Goal: Information Seeking & Learning: Check status

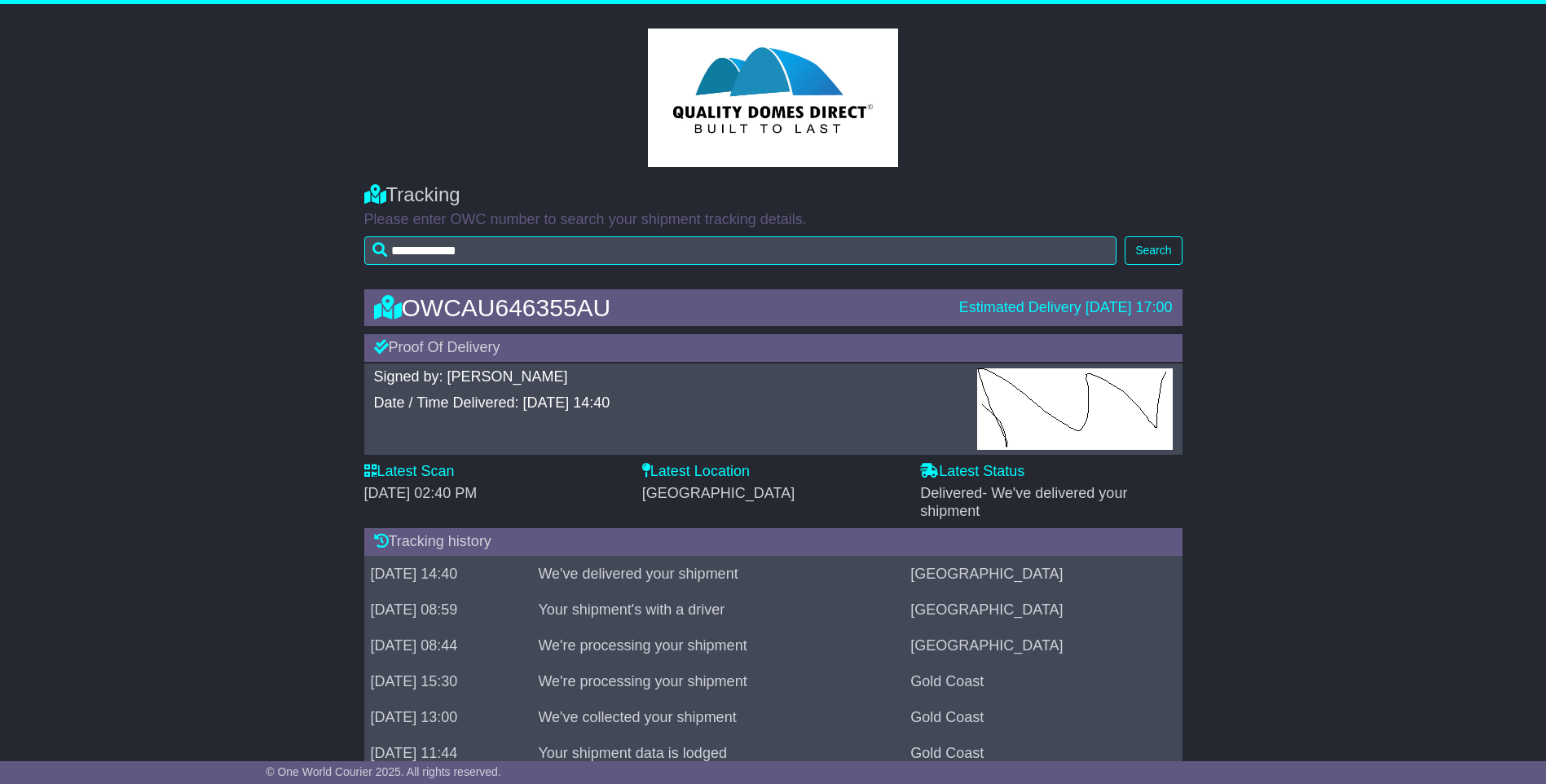
click at [1181, 104] on col-sm-3 at bounding box center [773, 97] width 904 height 138
click at [451, 89] on col-sm-3 at bounding box center [773, 97] width 904 height 138
click at [1010, 83] on col-sm-3 at bounding box center [773, 97] width 904 height 138
click at [517, 89] on col-sm-3 at bounding box center [773, 97] width 904 height 138
click at [1014, 90] on col-sm-3 at bounding box center [773, 97] width 904 height 138
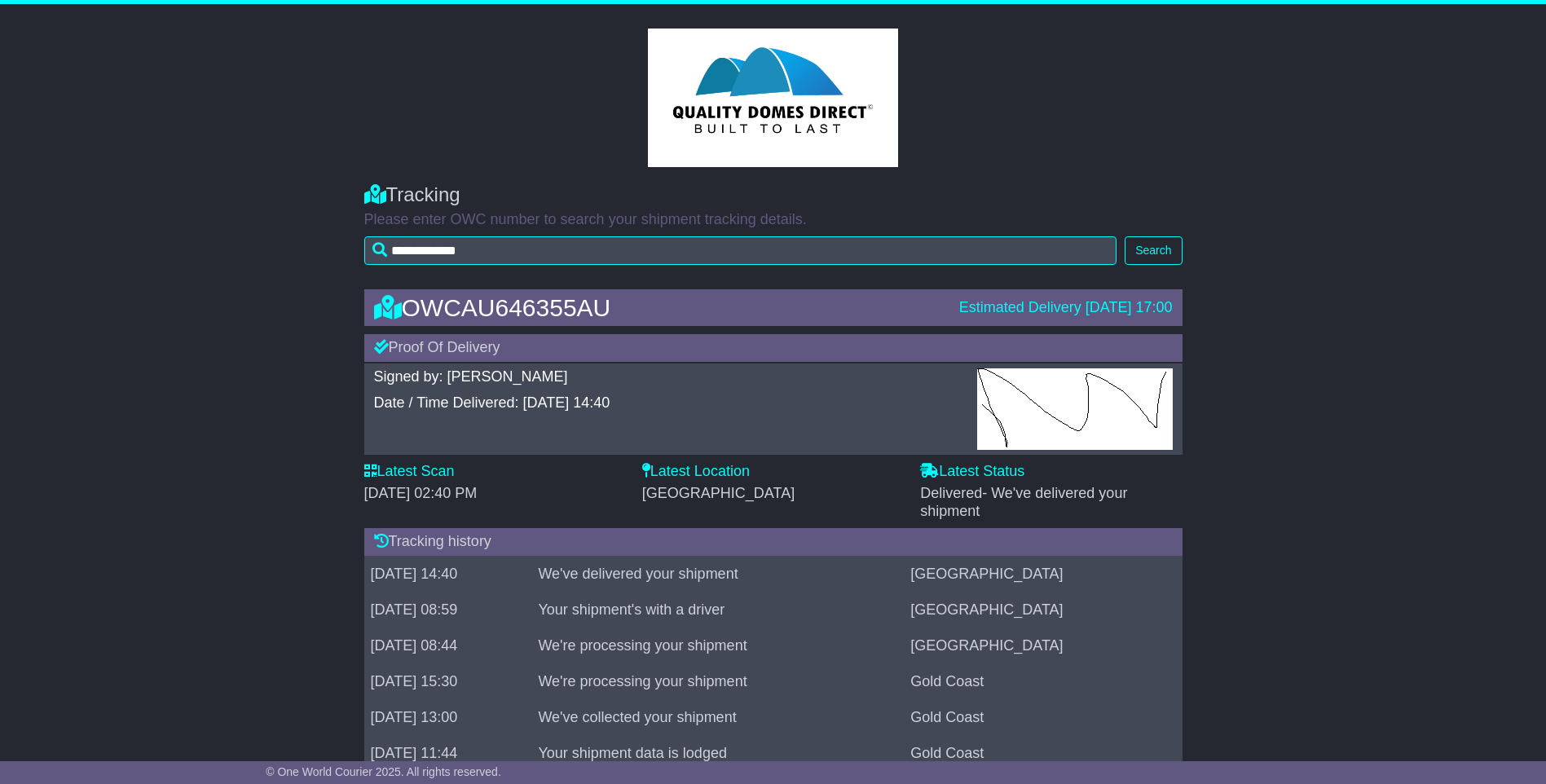
drag, startPoint x: 540, startPoint y: 80, endPoint x: 922, endPoint y: 85, distance: 382.0
click at [538, 80] on col-sm-3 at bounding box center [773, 97] width 904 height 138
drag, startPoint x: 1077, startPoint y: 85, endPoint x: 741, endPoint y: 80, distance: 336.0
click at [1081, 85] on col-sm-3 at bounding box center [773, 97] width 904 height 138
click at [523, 85] on col-sm-3 at bounding box center [773, 97] width 904 height 138
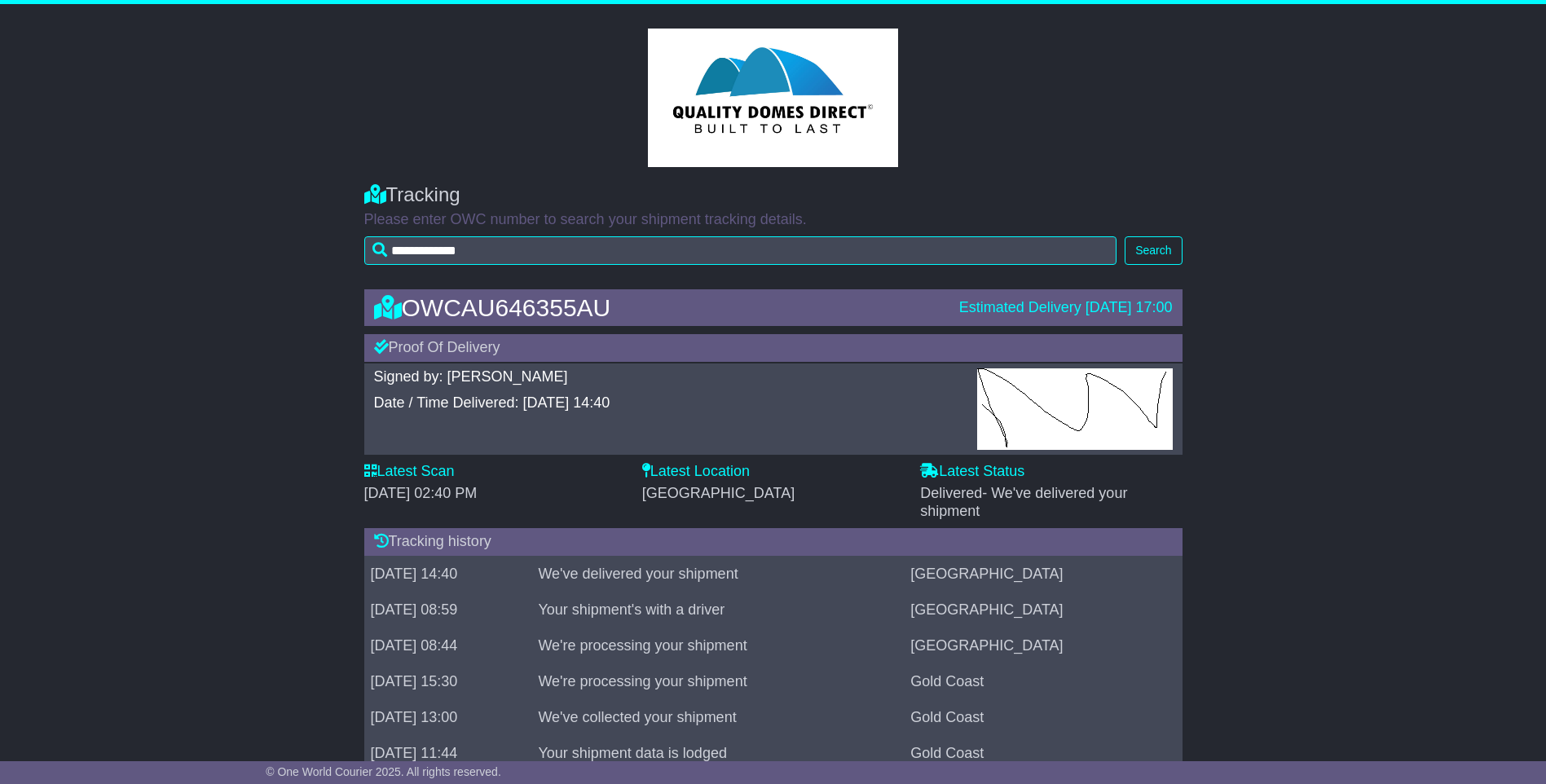
click at [1029, 85] on col-sm-3 at bounding box center [773, 97] width 904 height 138
click at [442, 76] on col-sm-3 at bounding box center [773, 97] width 904 height 138
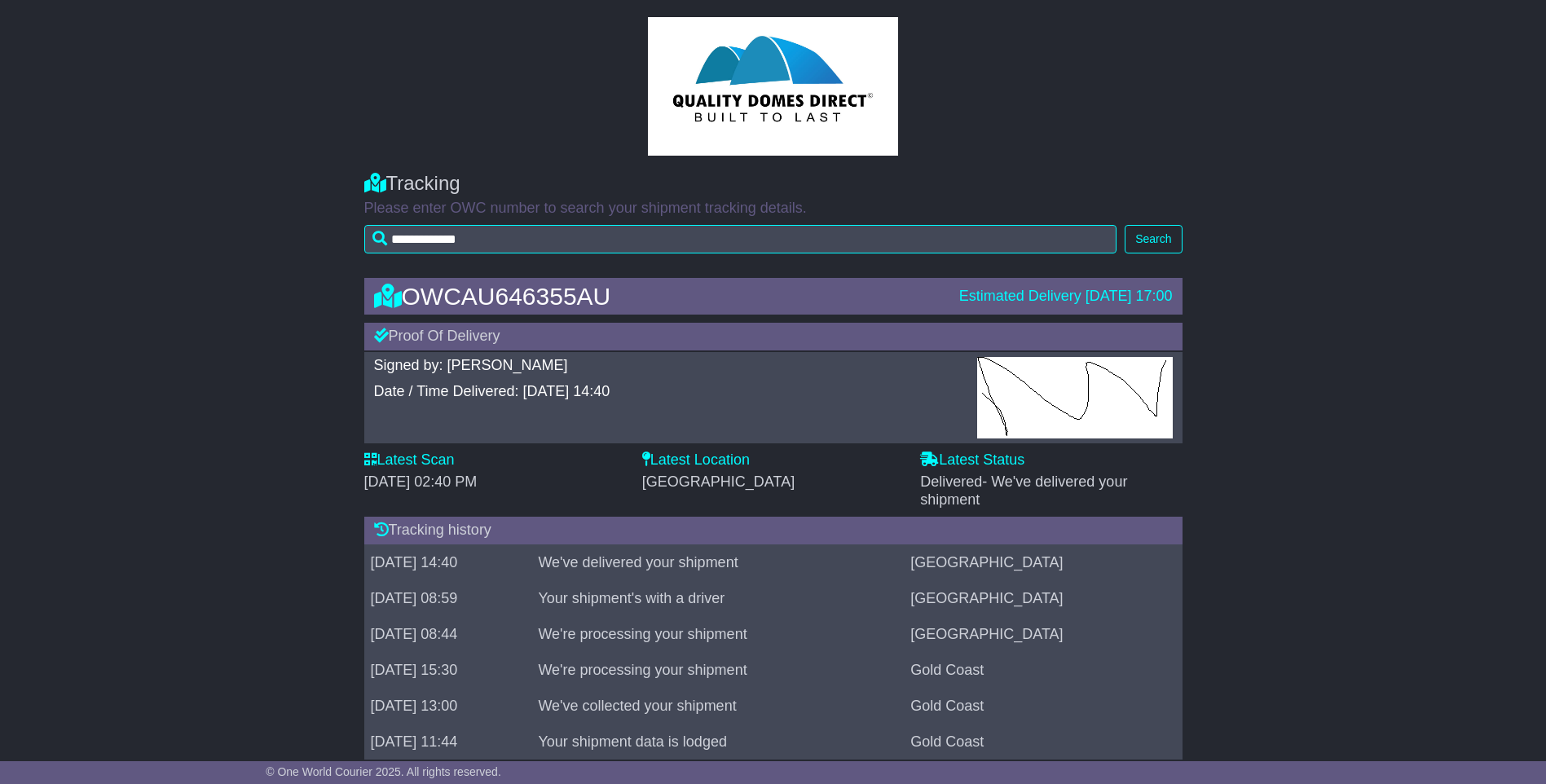
scroll to position [44, 0]
